Goal: Navigation & Orientation: Go to known website

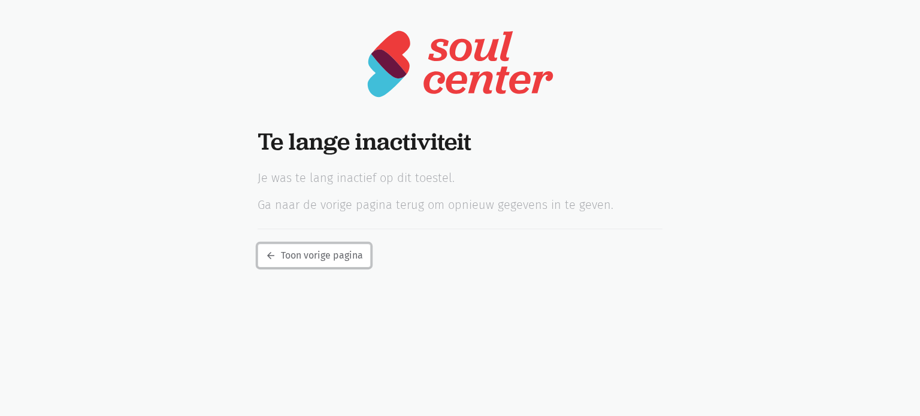
click at [312, 252] on link "arrow_back Toon vorige pagina" at bounding box center [314, 256] width 113 height 24
click at [311, 261] on link "arrow_back Toon vorige pagina" at bounding box center [314, 256] width 113 height 24
